Goal: Information Seeking & Learning: Learn about a topic

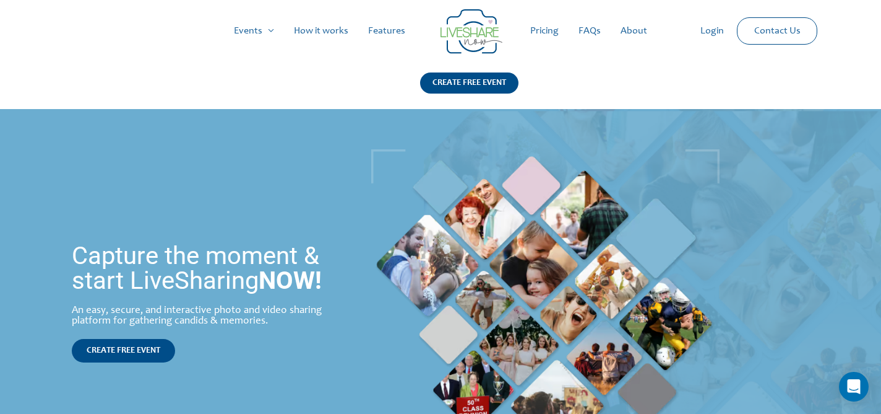
click at [329, 25] on link "How it works" at bounding box center [321, 31] width 74 height 40
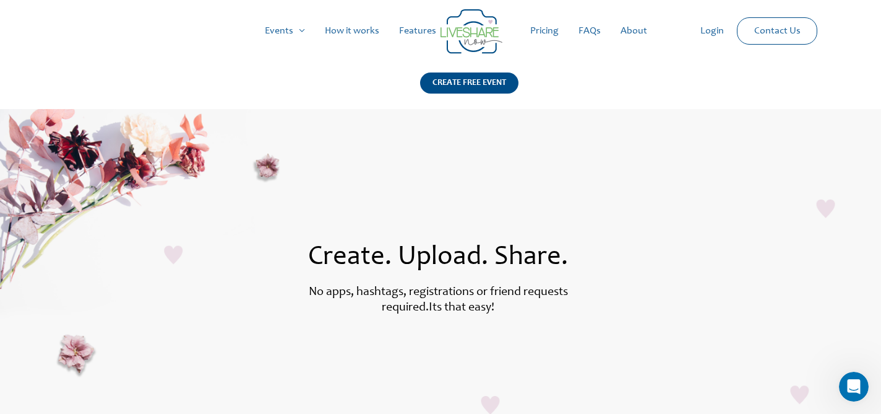
click at [554, 24] on link "Pricing" at bounding box center [545, 31] width 48 height 40
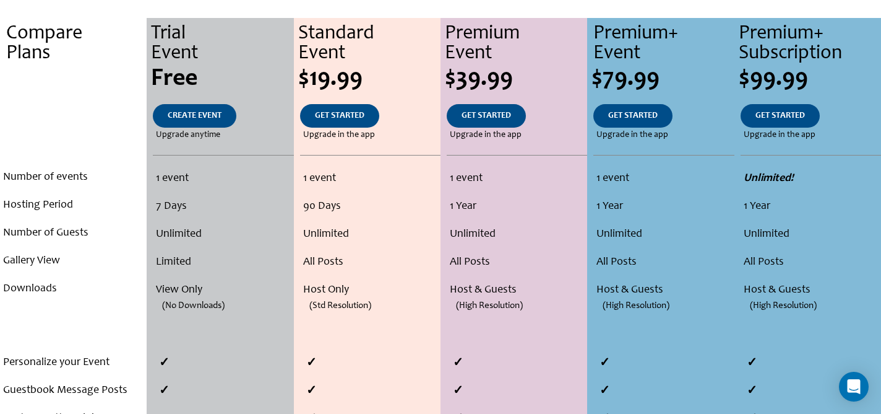
scroll to position [269, 0]
